Goal: Task Accomplishment & Management: Use online tool/utility

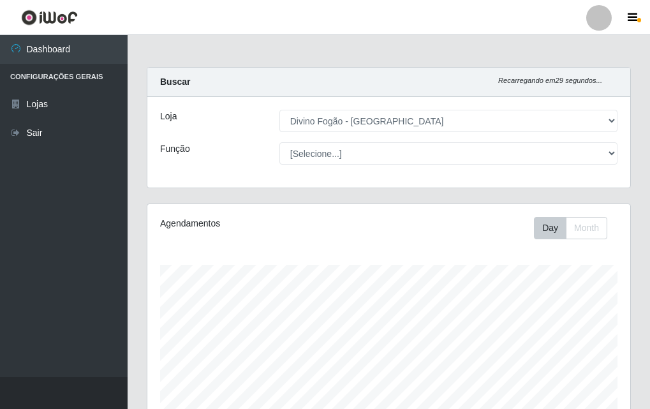
select select "499"
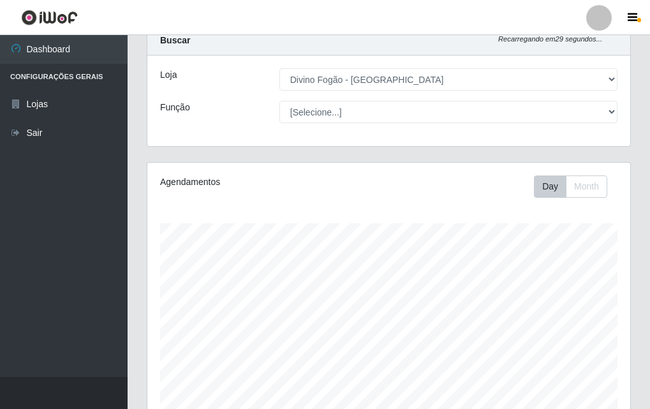
scroll to position [265, 483]
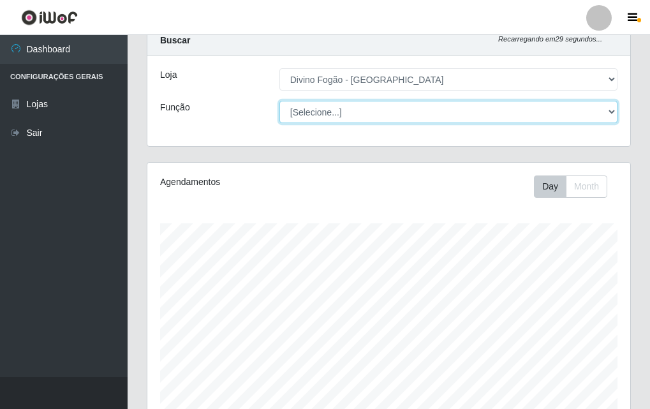
click at [472, 112] on select "[Selecione...] ASG ASG + ASG ++ Auxiliar de Cozinha Auxiliar de Cozinha + Auxil…" at bounding box center [448, 112] width 338 height 22
click at [279, 101] on select "[Selecione...] ASG ASG + ASG ++ Auxiliar de Cozinha Auxiliar de Cozinha + Auxil…" at bounding box center [448, 112] width 338 height 22
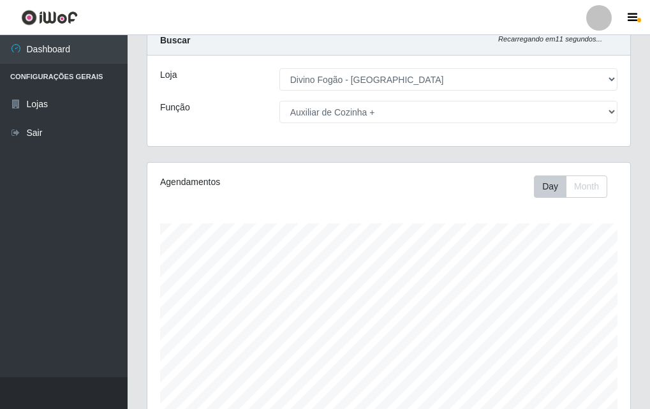
click at [346, 191] on div "Agendamentos" at bounding box center [249, 186] width 198 height 22
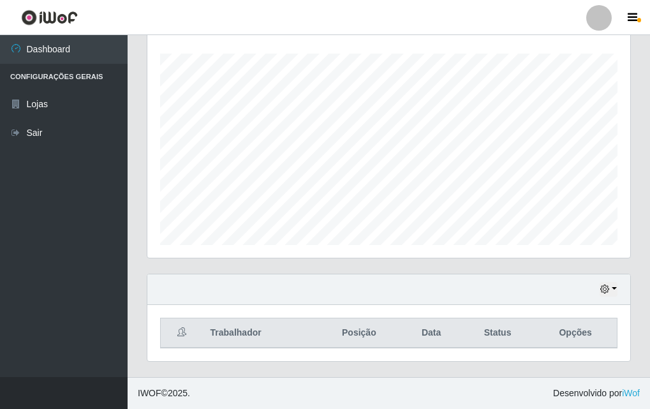
click at [644, 130] on div "Carregando... Buscar Recarregando em 9 segundos... Loja [Selecione...] Divino F…" at bounding box center [388, 116] width 522 height 521
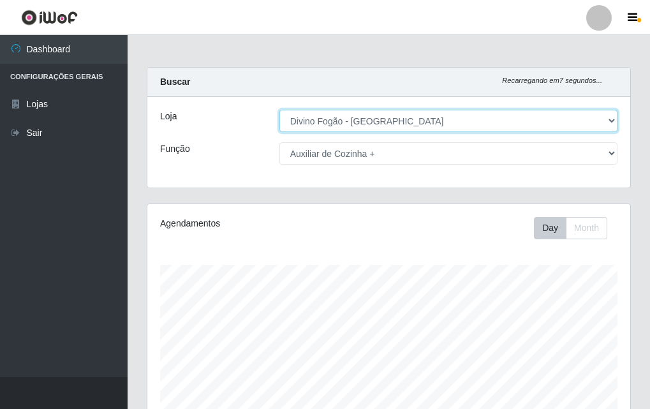
click at [311, 119] on select "[Selecione...] Divino Fogão - [GEOGRAPHIC_DATA]" at bounding box center [448, 121] width 338 height 22
click at [279, 110] on select "[Selecione...] Divino Fogão - [GEOGRAPHIC_DATA]" at bounding box center [448, 121] width 338 height 22
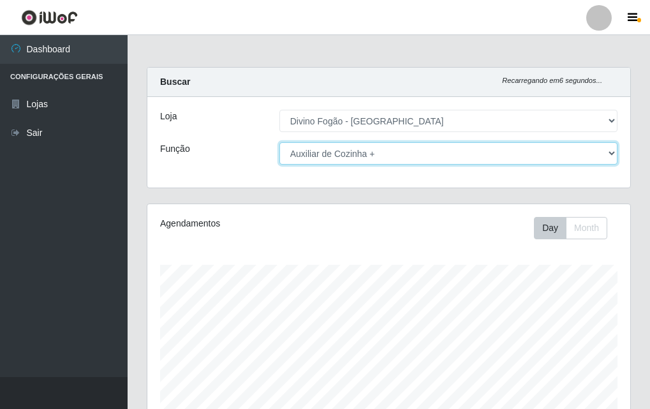
click at [307, 152] on select "[Selecione...] ASG ASG + ASG ++ Auxiliar de Cozinha Auxiliar de Cozinha + Auxil…" at bounding box center [448, 153] width 338 height 22
click at [279, 142] on select "[Selecione...] ASG ASG + ASG ++ Auxiliar de Cozinha Auxiliar de Cozinha + Auxil…" at bounding box center [448, 153] width 338 height 22
drag, startPoint x: 321, startPoint y: 150, endPoint x: 321, endPoint y: 163, distance: 12.7
click at [321, 154] on select "[Selecione...] ASG ASG + ASG ++ Auxiliar de Cozinha Auxiliar de Cozinha + Auxil…" at bounding box center [448, 153] width 338 height 22
click at [279, 142] on select "[Selecione...] ASG ASG + ASG ++ Auxiliar de Cozinha Auxiliar de Cozinha + Auxil…" at bounding box center [448, 153] width 338 height 22
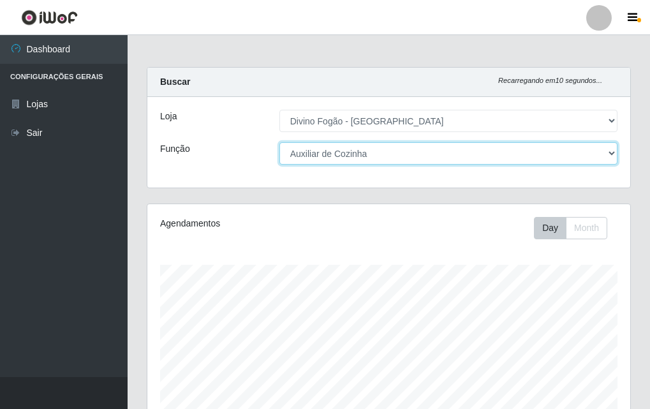
click at [345, 154] on select "[Selecione...] ASG ASG + ASG ++ Auxiliar de Cozinha Auxiliar de Cozinha + Auxil…" at bounding box center [448, 153] width 338 height 22
select select "94"
click at [279, 142] on select "[Selecione...] ASG ASG + ASG ++ Auxiliar de Cozinha Auxiliar de Cozinha + Auxil…" at bounding box center [448, 153] width 338 height 22
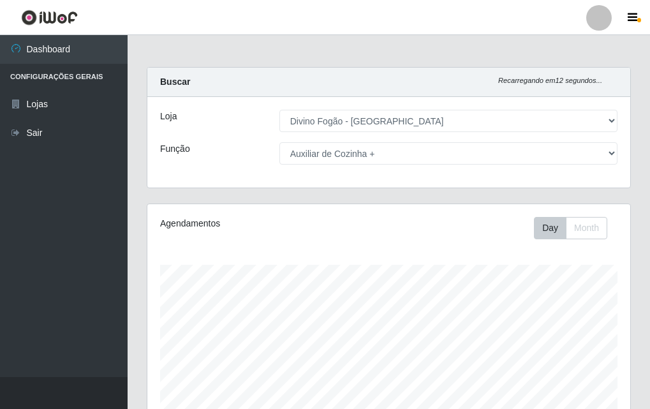
click at [349, 258] on div "Agendamentos Day Month 16/07 Agendamentos 12" at bounding box center [388, 336] width 483 height 265
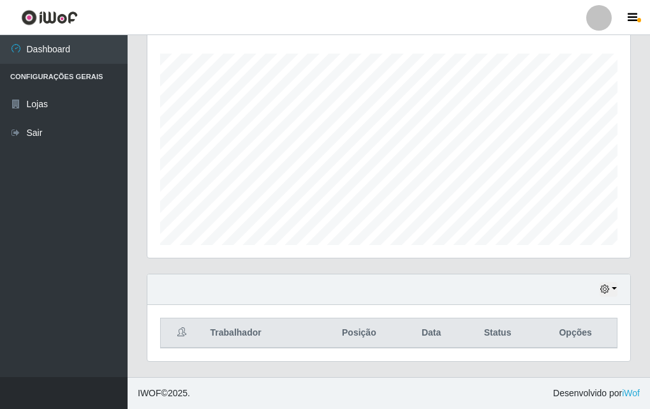
scroll to position [20, 0]
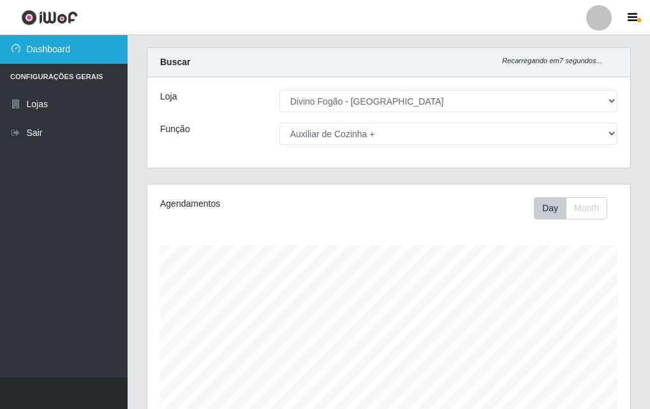
click at [38, 55] on link "Dashboard" at bounding box center [63, 49] width 127 height 29
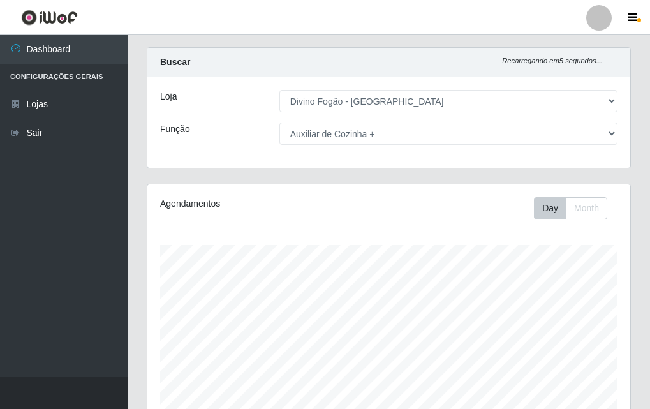
click at [87, 78] on li "Configurações Gerais" at bounding box center [63, 77] width 127 height 26
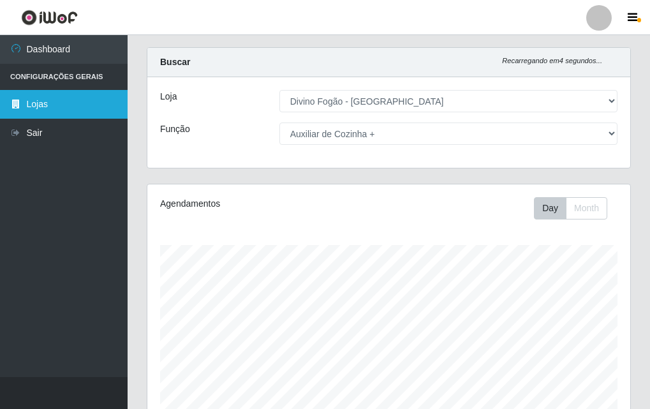
click at [29, 106] on link "Lojas" at bounding box center [63, 104] width 127 height 29
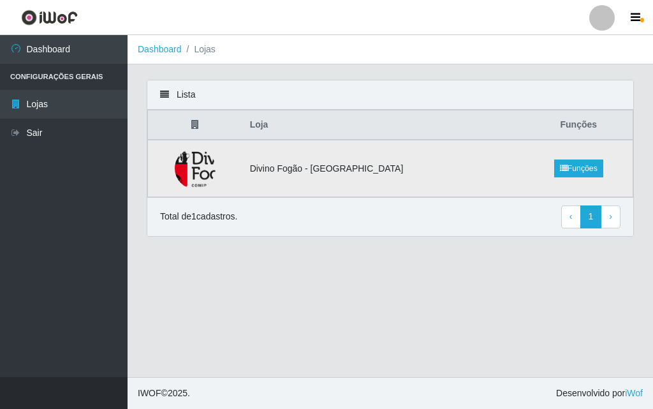
click at [295, 168] on td "Divino Fogão - [GEOGRAPHIC_DATA]" at bounding box center [383, 168] width 282 height 57
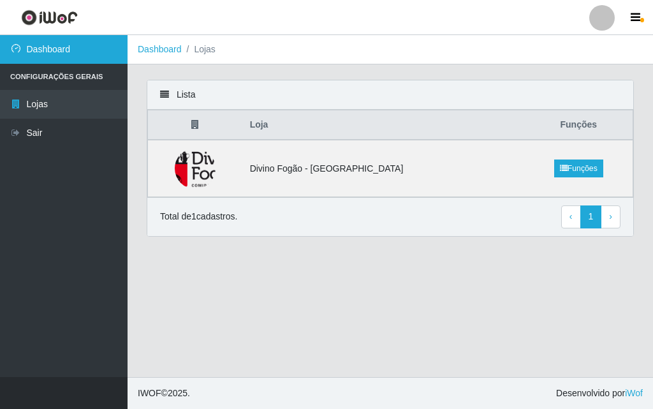
click at [50, 49] on link "Dashboard" at bounding box center [63, 49] width 127 height 29
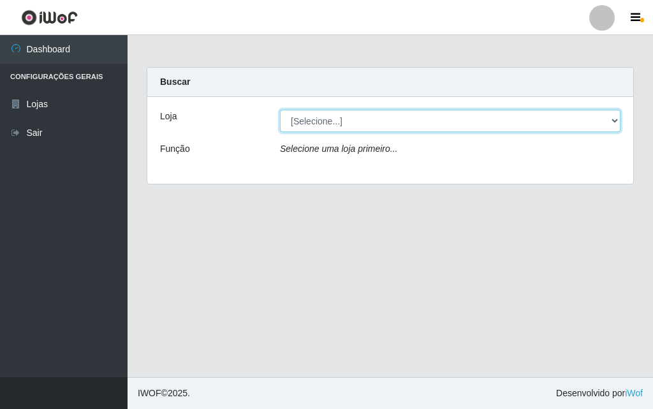
click at [321, 124] on select "[Selecione...] Divino Fogão - [GEOGRAPHIC_DATA]" at bounding box center [450, 121] width 340 height 22
select select "499"
click at [280, 110] on select "[Selecione...] Divino Fogão - [GEOGRAPHIC_DATA]" at bounding box center [450, 121] width 340 height 22
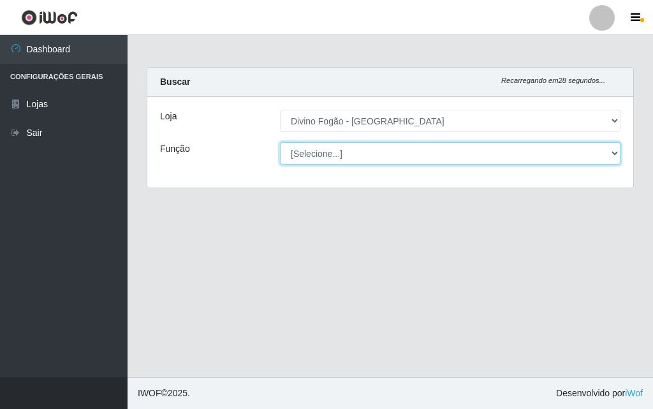
click at [317, 158] on select "[Selecione...] ASG ASG + ASG ++ Auxiliar de Cozinha Auxiliar de Cozinha + Auxil…" at bounding box center [450, 153] width 340 height 22
click at [280, 142] on select "[Selecione...] ASG ASG + ASG ++ Auxiliar de Cozinha Auxiliar de Cozinha + Auxil…" at bounding box center [450, 153] width 340 height 22
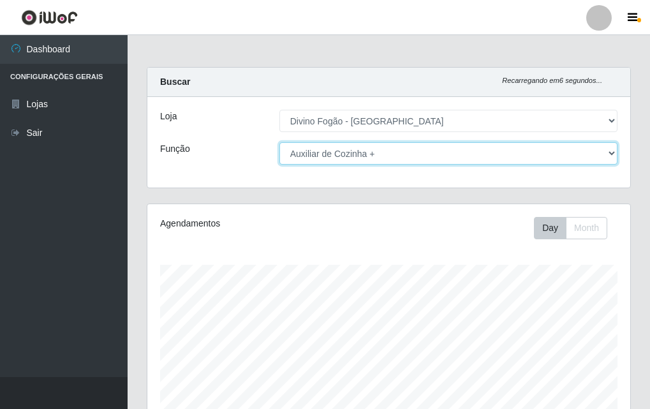
click at [333, 150] on select "[Selecione...] ASG ASG + ASG ++ Auxiliar de Cozinha Auxiliar de Cozinha + Auxil…" at bounding box center [448, 153] width 338 height 22
select select "9"
click at [279, 142] on select "[Selecione...] ASG ASG + ASG ++ Auxiliar de Cozinha Auxiliar de Cozinha + Auxil…" at bounding box center [448, 153] width 338 height 22
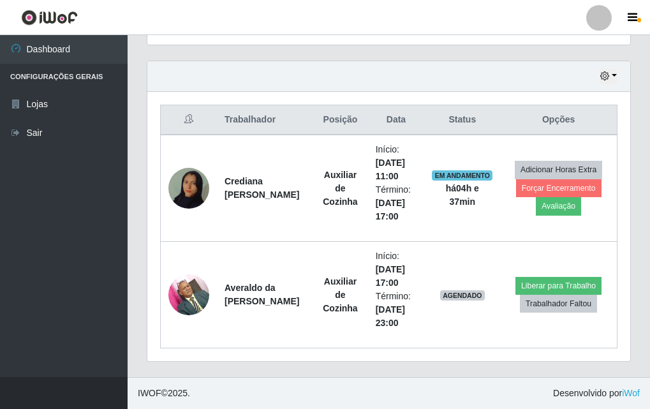
scroll to position [211, 0]
